Goal: Task Accomplishment & Management: Manage account settings

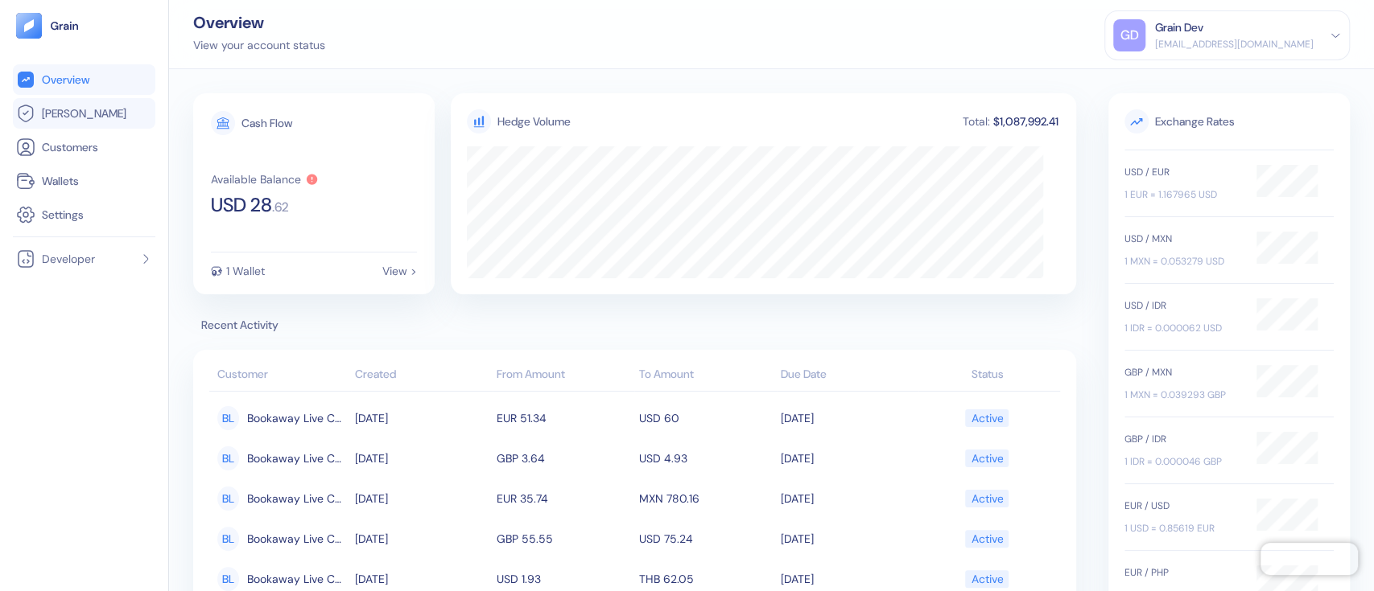
click at [45, 117] on span "[PERSON_NAME]" at bounding box center [84, 113] width 84 height 16
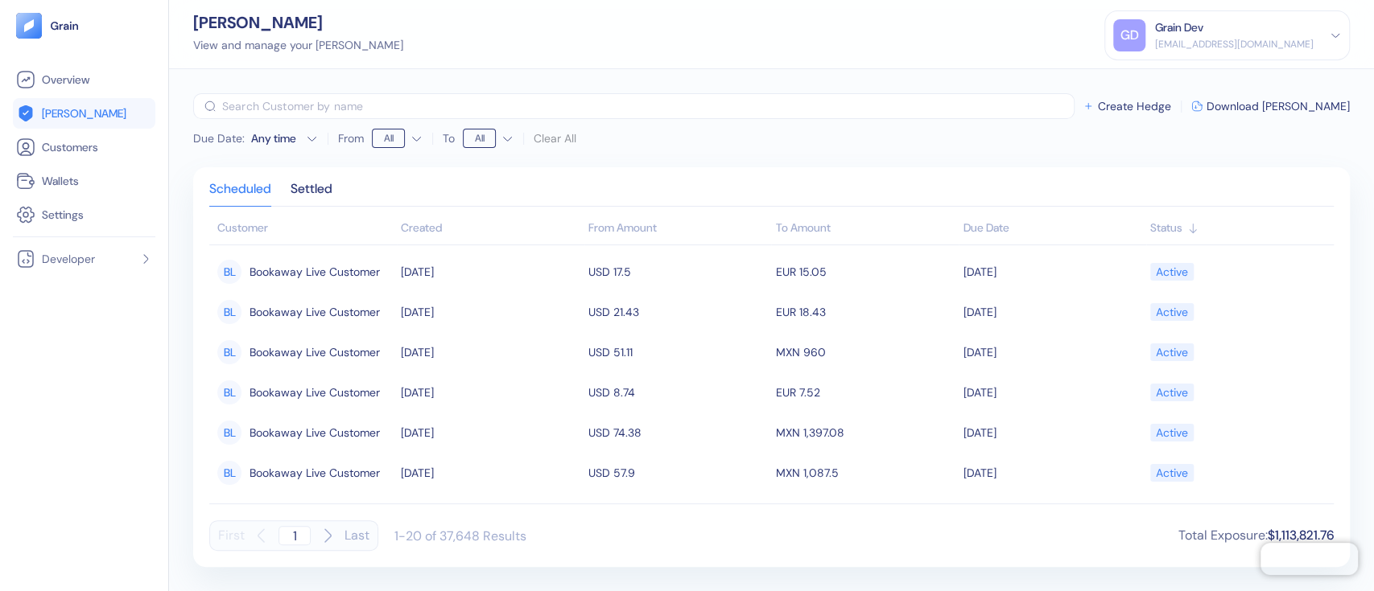
click at [1231, 38] on div "[EMAIL_ADDRESS][DOMAIN_NAME]" at bounding box center [1234, 44] width 159 height 14
click at [1178, 80] on div "Sign Out" at bounding box center [1156, 80] width 44 height 17
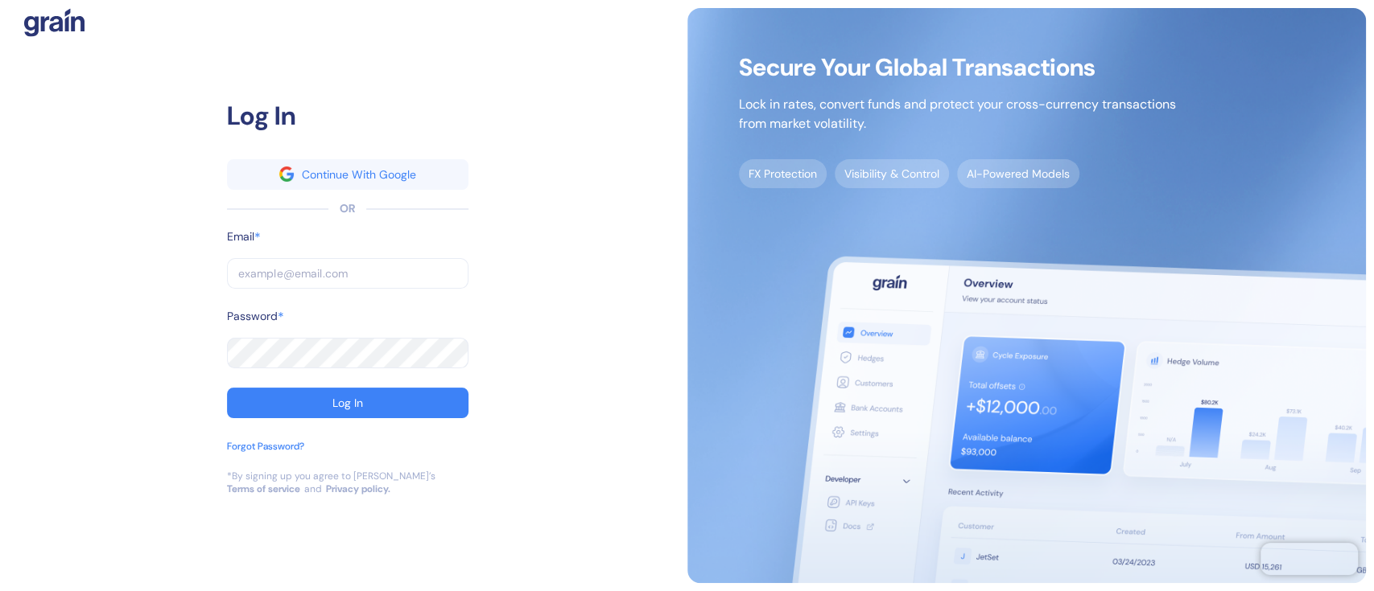
click at [317, 268] on input "text" at bounding box center [347, 273] width 241 height 31
type input "dev+bookaway12go@grainfinance.co"
